Goal: Task Accomplishment & Management: Use online tool/utility

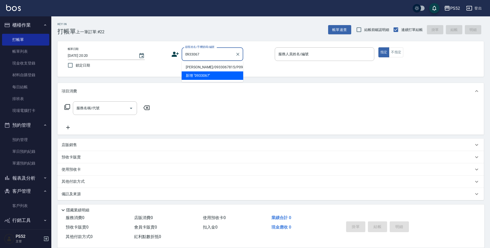
scroll to position [4, 0]
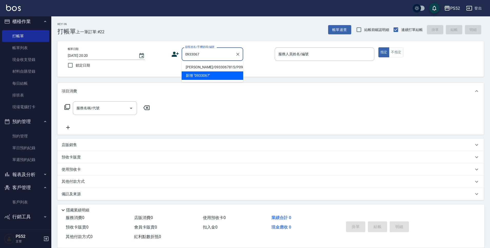
click at [187, 70] on li "[PERSON_NAME]/0933067815/P0933067815" at bounding box center [213, 67] width 62 height 8
type input "[PERSON_NAME]/0933067815/P0933067815"
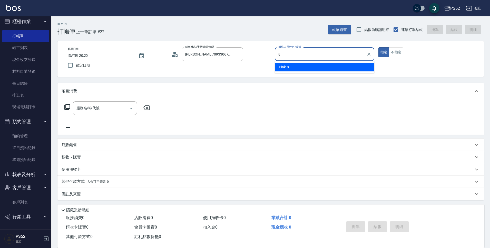
type input "Pink-8"
type button "true"
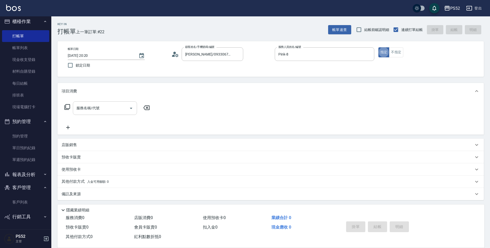
click at [121, 112] on input "服務名稱/代號" at bounding box center [101, 108] width 52 height 9
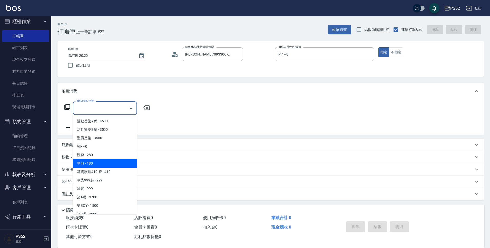
click at [114, 164] on span "單剪 - 180" at bounding box center [105, 164] width 64 height 8
type input "單剪(C2)"
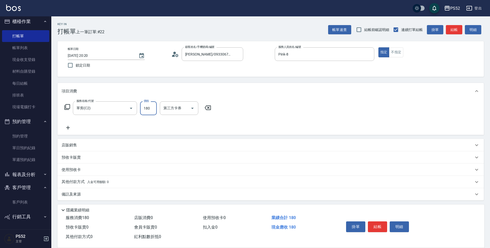
click at [151, 110] on input "180" at bounding box center [148, 109] width 17 height 14
type input "270"
click at [368, 226] on button "結帳" at bounding box center [377, 227] width 19 height 11
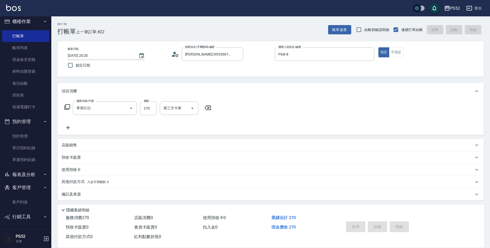
type input "[DATE] 20:53"
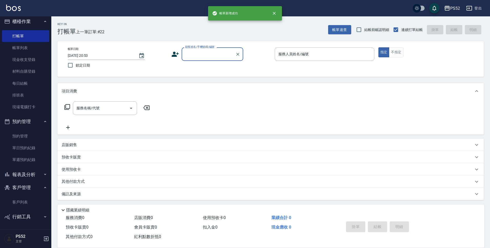
scroll to position [0, 0]
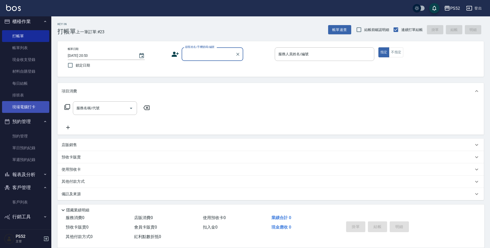
click at [16, 109] on link "現場電腦打卡" at bounding box center [25, 107] width 47 height 12
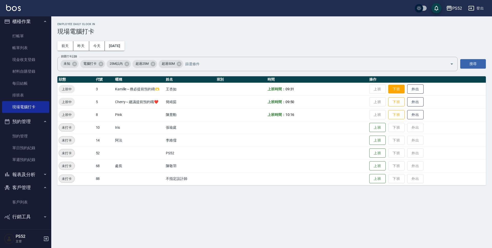
click at [399, 89] on button "下班" at bounding box center [397, 89] width 16 height 9
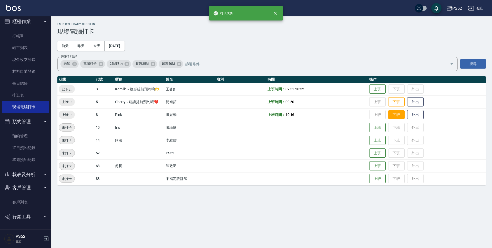
click at [394, 117] on button "下班" at bounding box center [397, 115] width 16 height 9
click at [391, 100] on button "下班" at bounding box center [397, 102] width 16 height 9
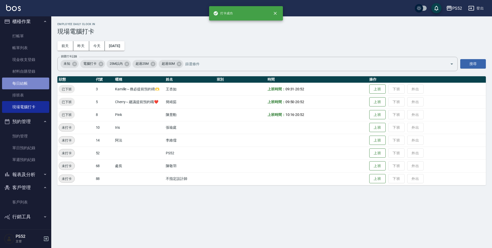
click at [27, 84] on link "每日結帳" at bounding box center [25, 84] width 47 height 12
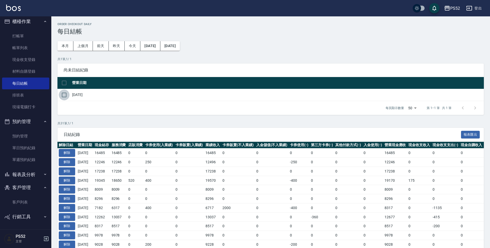
click at [66, 94] on input "checkbox" at bounding box center [64, 95] width 11 height 11
checkbox input "true"
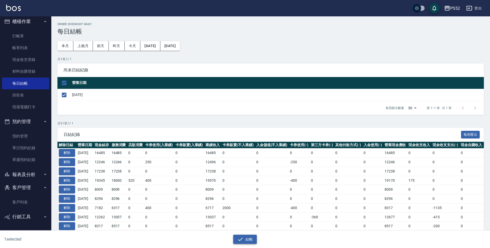
click at [251, 240] on button "結帳" at bounding box center [245, 239] width 24 height 9
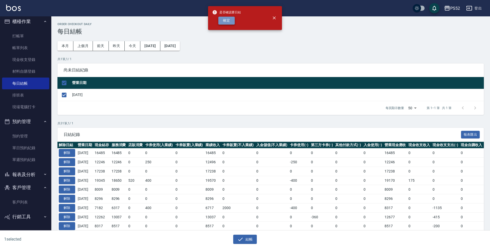
click at [231, 20] on button "確定" at bounding box center [226, 21] width 16 height 8
checkbox input "false"
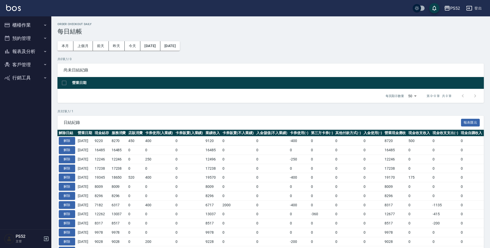
click at [31, 55] on button "報表及分析" at bounding box center [25, 51] width 47 height 13
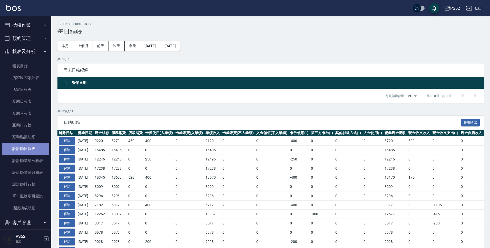
click at [39, 152] on link "設計師日報表" at bounding box center [25, 149] width 47 height 12
